Goal: Answer question/provide support: Share knowledge or assist other users

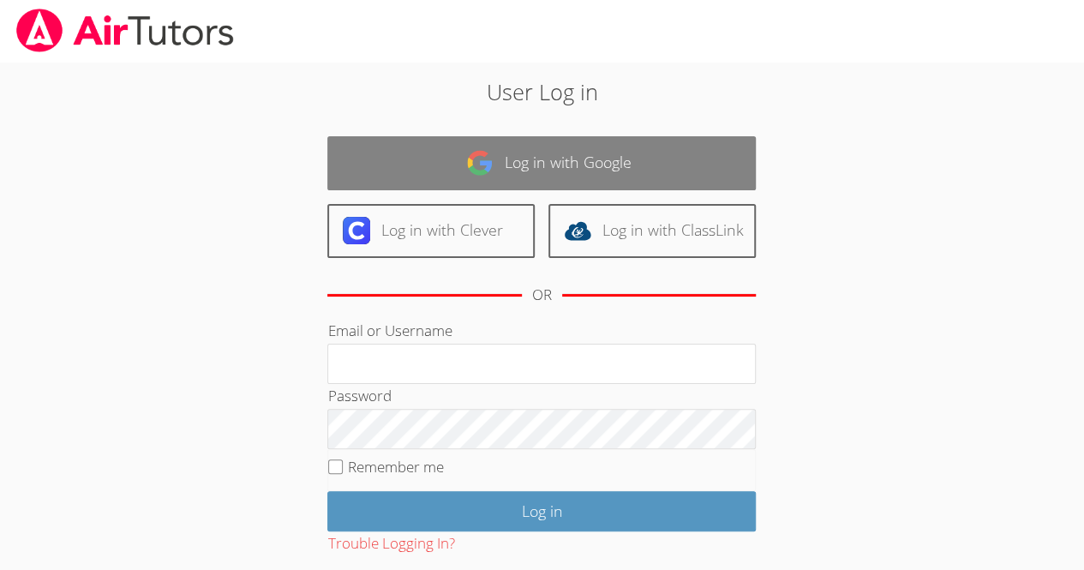
click at [479, 171] on img at bounding box center [479, 162] width 27 height 27
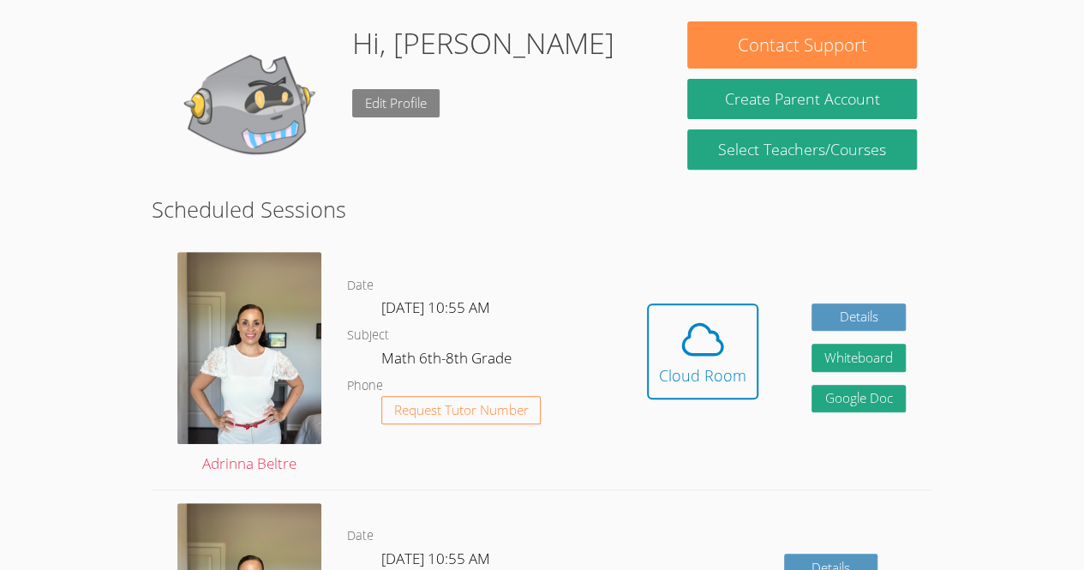
scroll to position [257, 0]
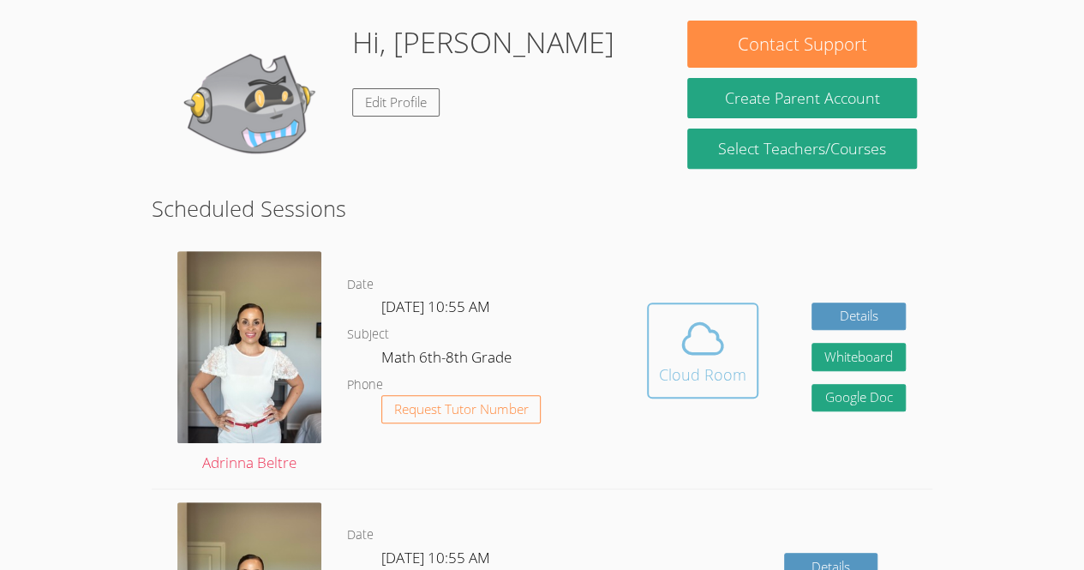
click at [672, 314] on span at bounding box center [702, 338] width 87 height 48
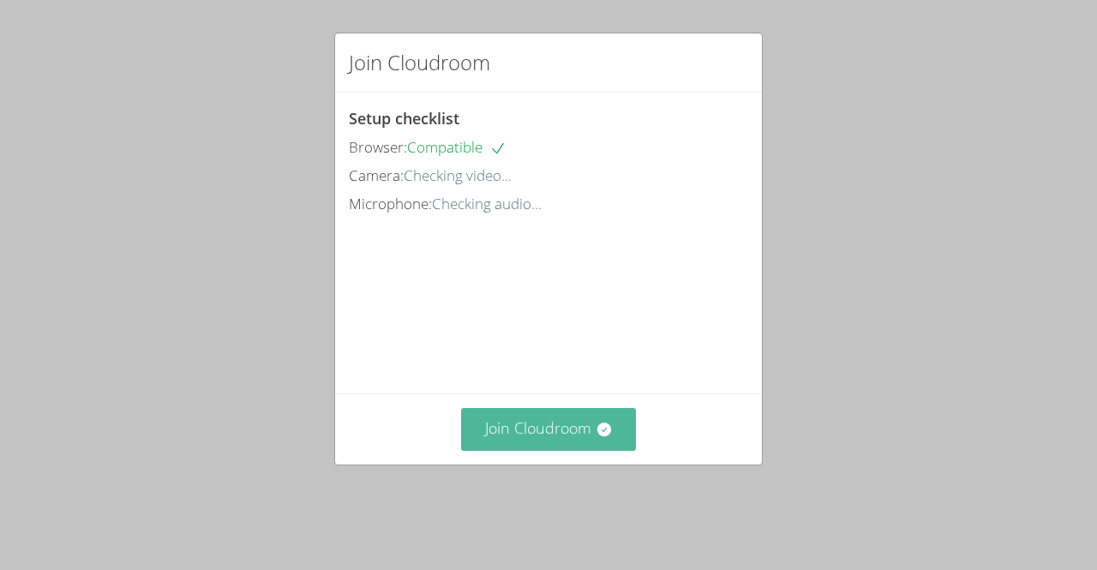
click at [563, 450] on button "Join Cloudroom" at bounding box center [549, 429] width 176 height 42
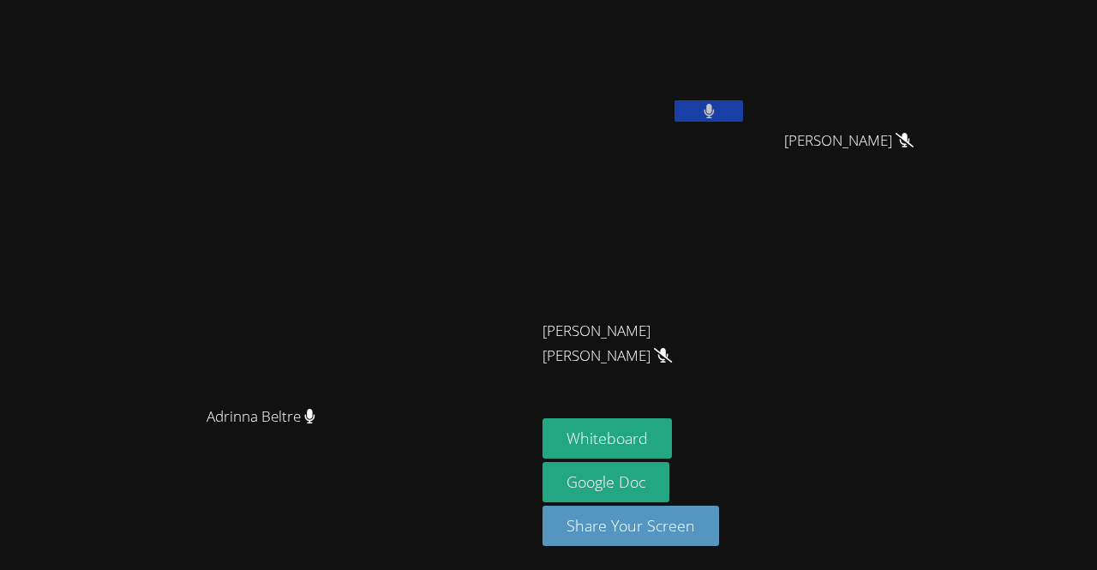
click at [743, 109] on button at bounding box center [708, 110] width 69 height 21
click at [743, 117] on button at bounding box center [708, 110] width 69 height 21
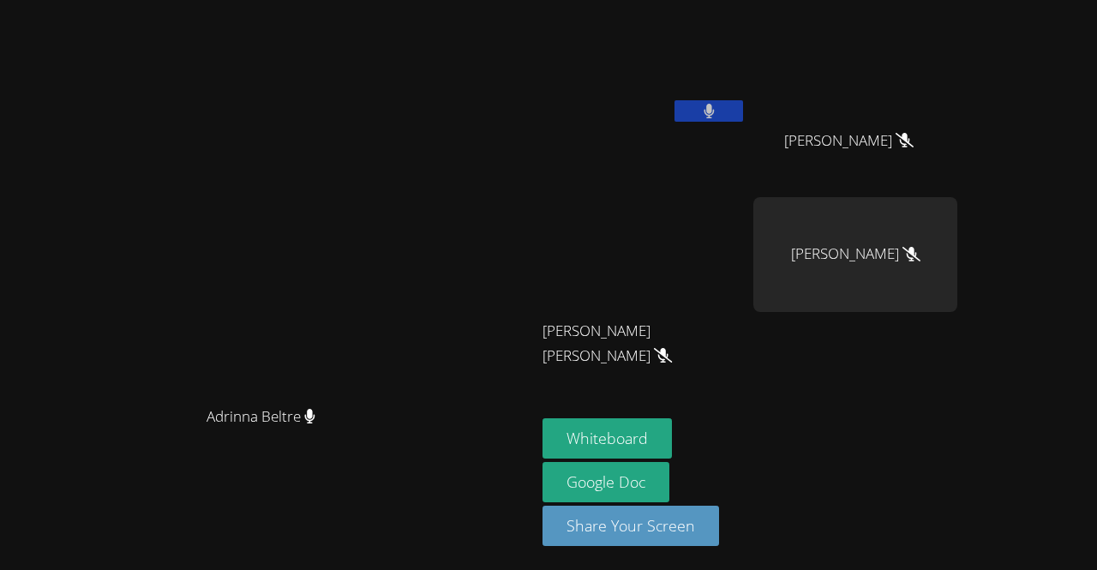
click at [743, 111] on button at bounding box center [708, 110] width 69 height 21
click at [913, 141] on icon at bounding box center [904, 140] width 18 height 15
click at [957, 46] on video at bounding box center [855, 64] width 204 height 115
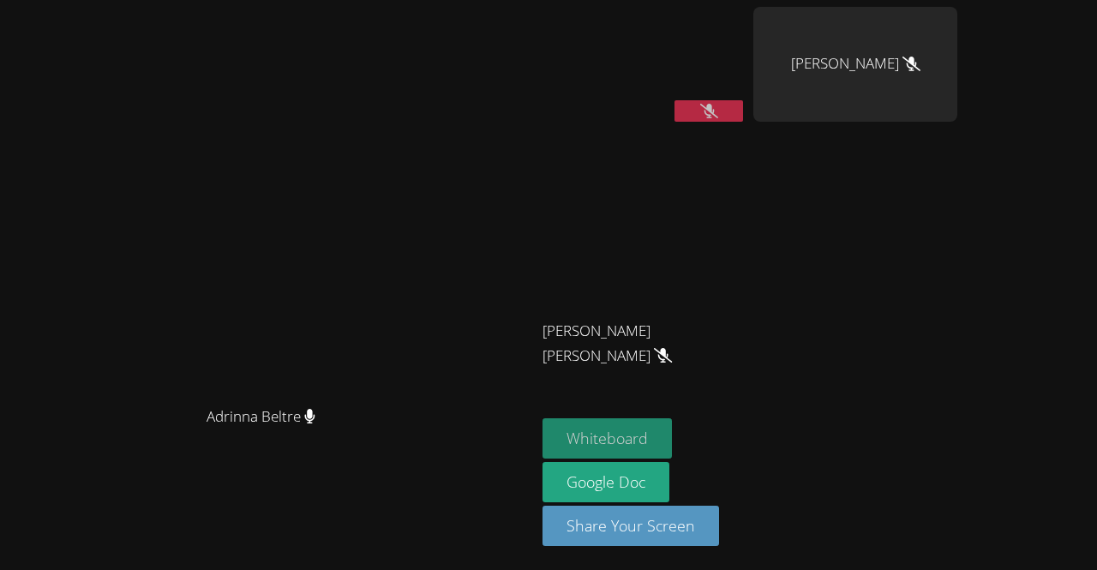
click at [672, 429] on button "Whiteboard" at bounding box center [606, 438] width 129 height 40
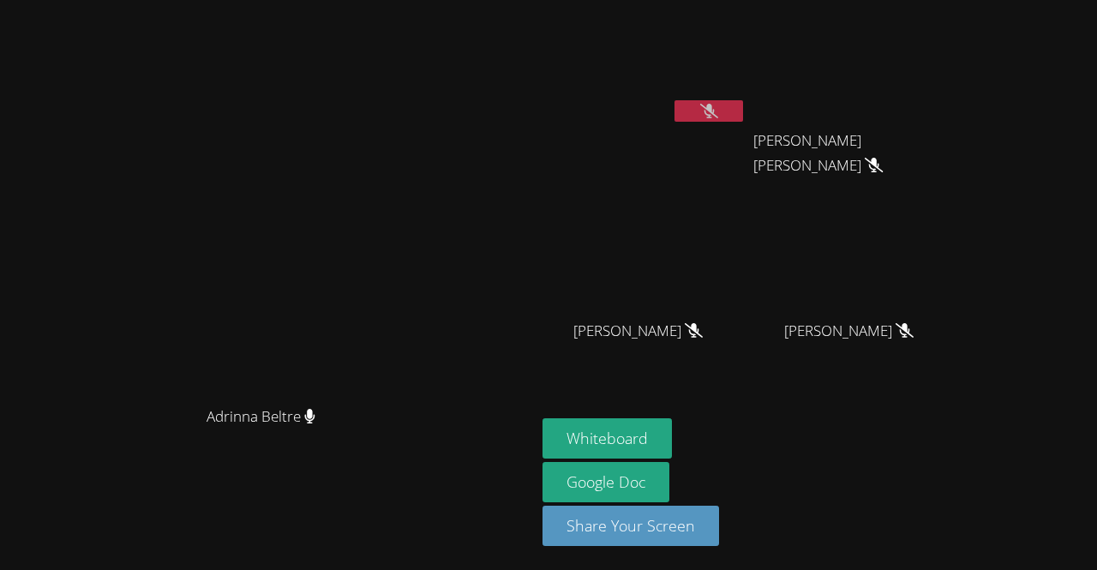
click at [703, 338] on icon at bounding box center [694, 330] width 18 height 15
click at [718, 117] on icon at bounding box center [709, 111] width 18 height 15
click at [743, 104] on button at bounding box center [708, 110] width 69 height 21
click at [957, 262] on video at bounding box center [855, 254] width 204 height 115
drag, startPoint x: 903, startPoint y: 253, endPoint x: 919, endPoint y: 279, distance: 30.0
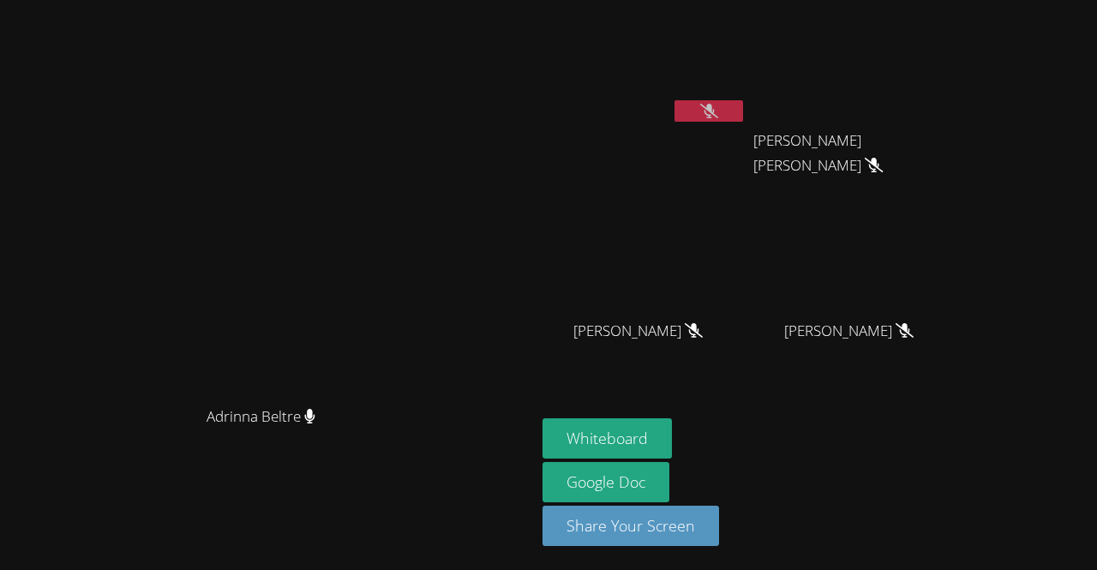
click at [919, 279] on video at bounding box center [855, 254] width 204 height 115
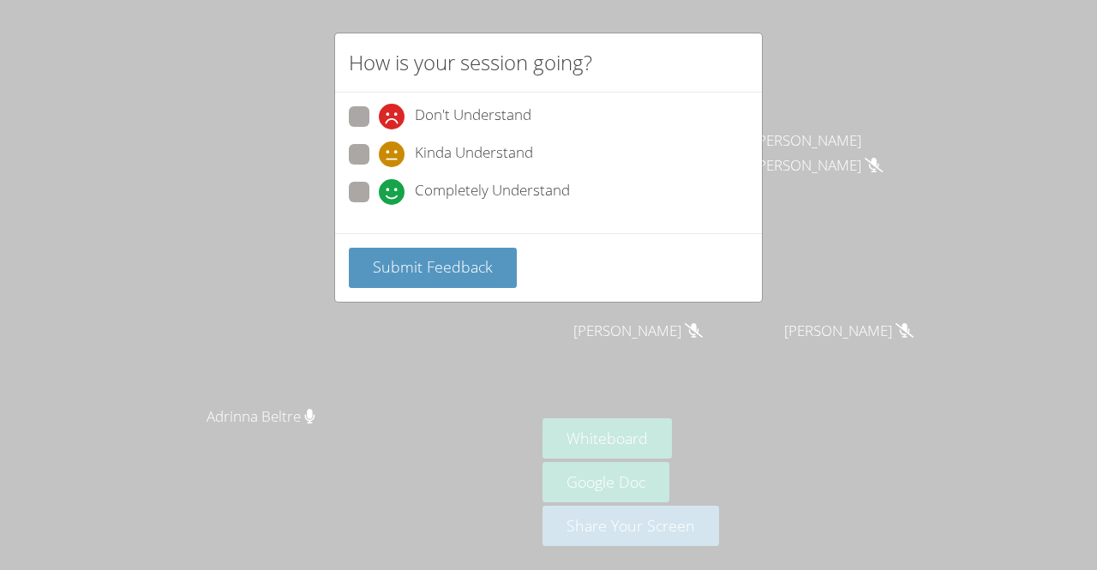
click at [375, 195] on label "Completely Understand" at bounding box center [459, 193] width 221 height 23
click at [379, 195] on input "Completely Understand" at bounding box center [386, 189] width 15 height 15
radio input "true"
click at [357, 128] on label "Don't Understand" at bounding box center [440, 117] width 183 height 23
click at [379, 121] on input "Don't Understand" at bounding box center [386, 113] width 15 height 15
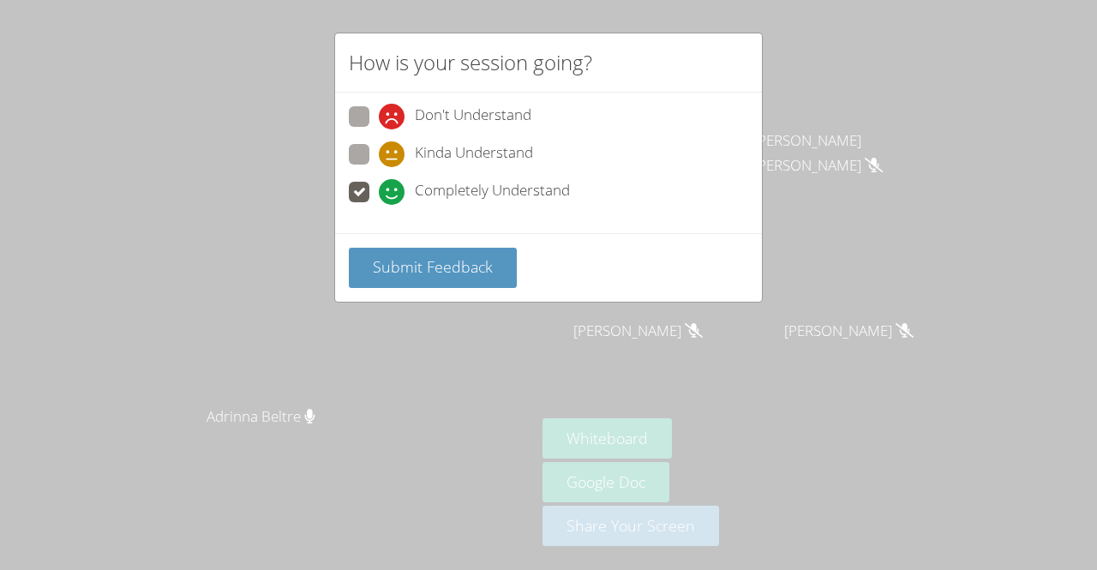
radio input "true"
click at [374, 191] on label "Completely Understand" at bounding box center [459, 193] width 221 height 23
click at [379, 191] on input "Completely Understand" at bounding box center [386, 189] width 15 height 15
radio input "true"
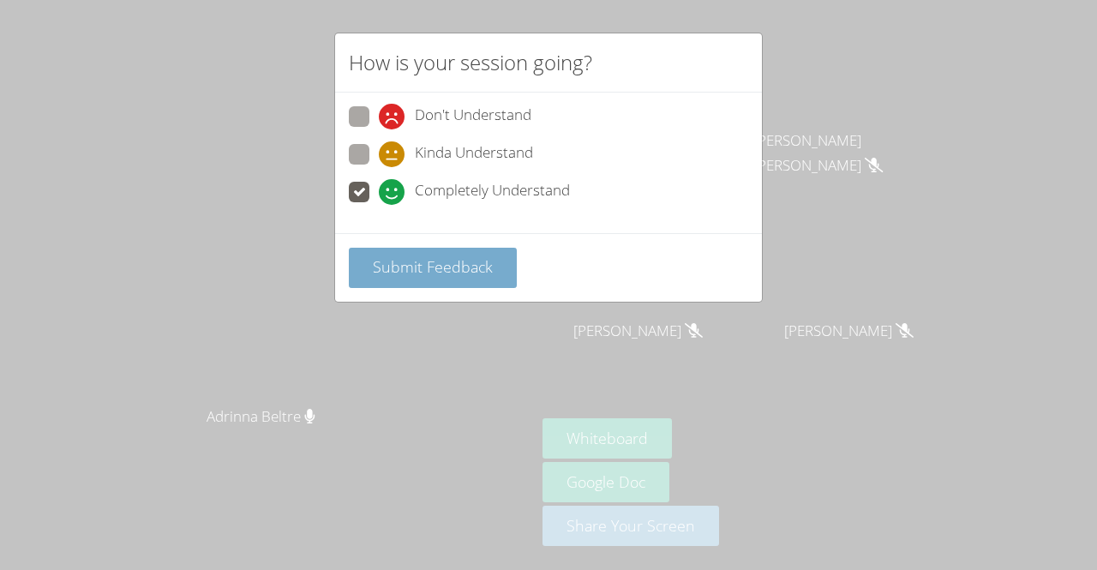
click at [416, 248] on button "Submit Feedback" at bounding box center [433, 268] width 168 height 40
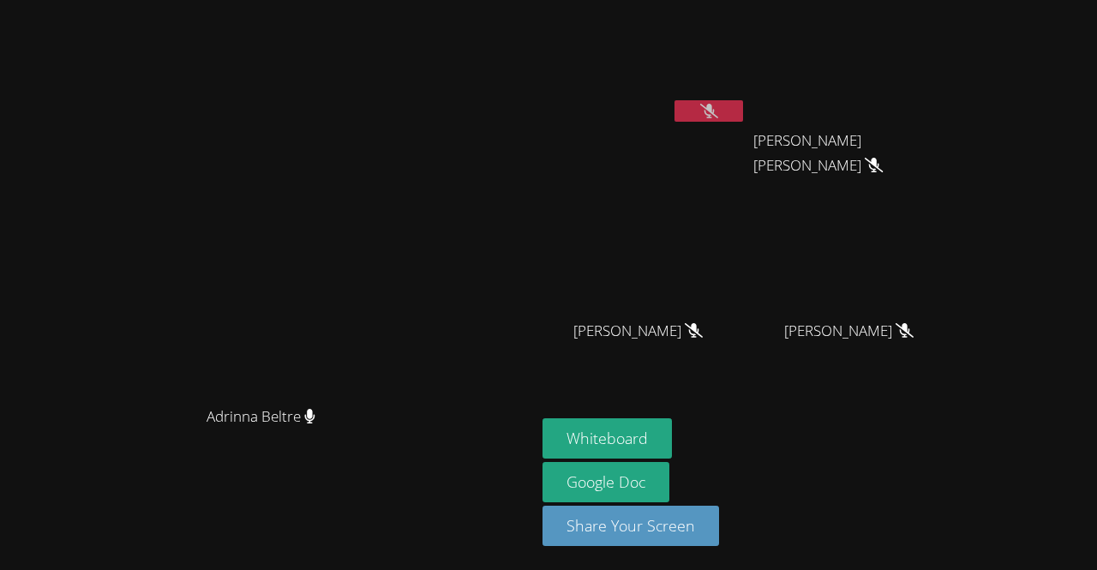
click at [746, 134] on div "[PERSON_NAME] [PERSON_NAME]" at bounding box center [644, 98] width 204 height 183
click at [746, 86] on video at bounding box center [644, 64] width 204 height 115
click at [743, 100] on button at bounding box center [708, 110] width 69 height 21
click at [746, 93] on video at bounding box center [644, 64] width 204 height 115
click at [718, 112] on icon at bounding box center [709, 111] width 18 height 15
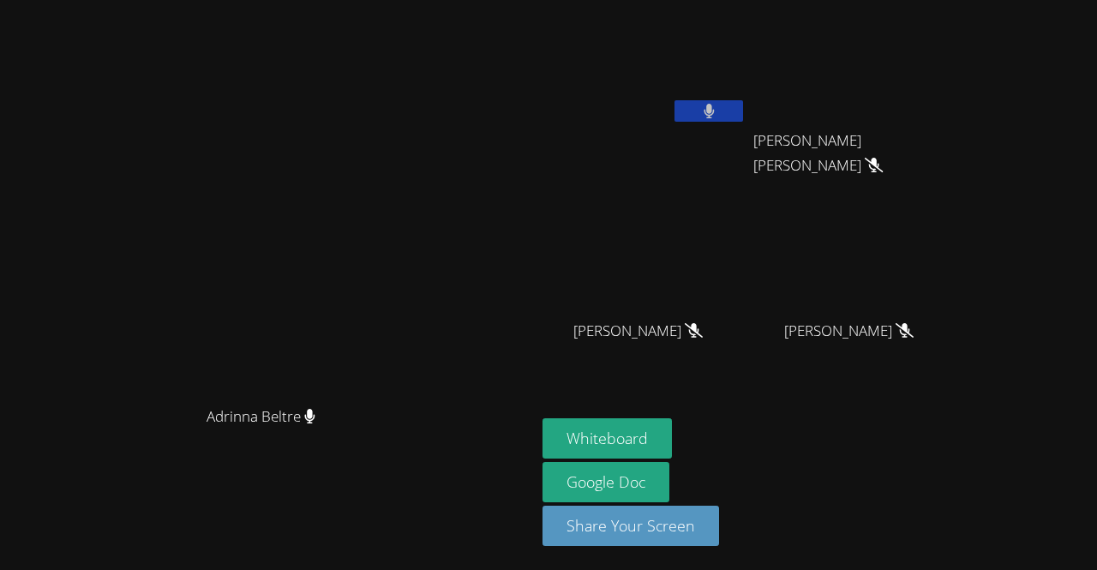
click at [743, 112] on button at bounding box center [708, 110] width 69 height 21
click at [276, 182] on video at bounding box center [268, 251] width 257 height 294
